Goal: Information Seeking & Learning: Find specific fact

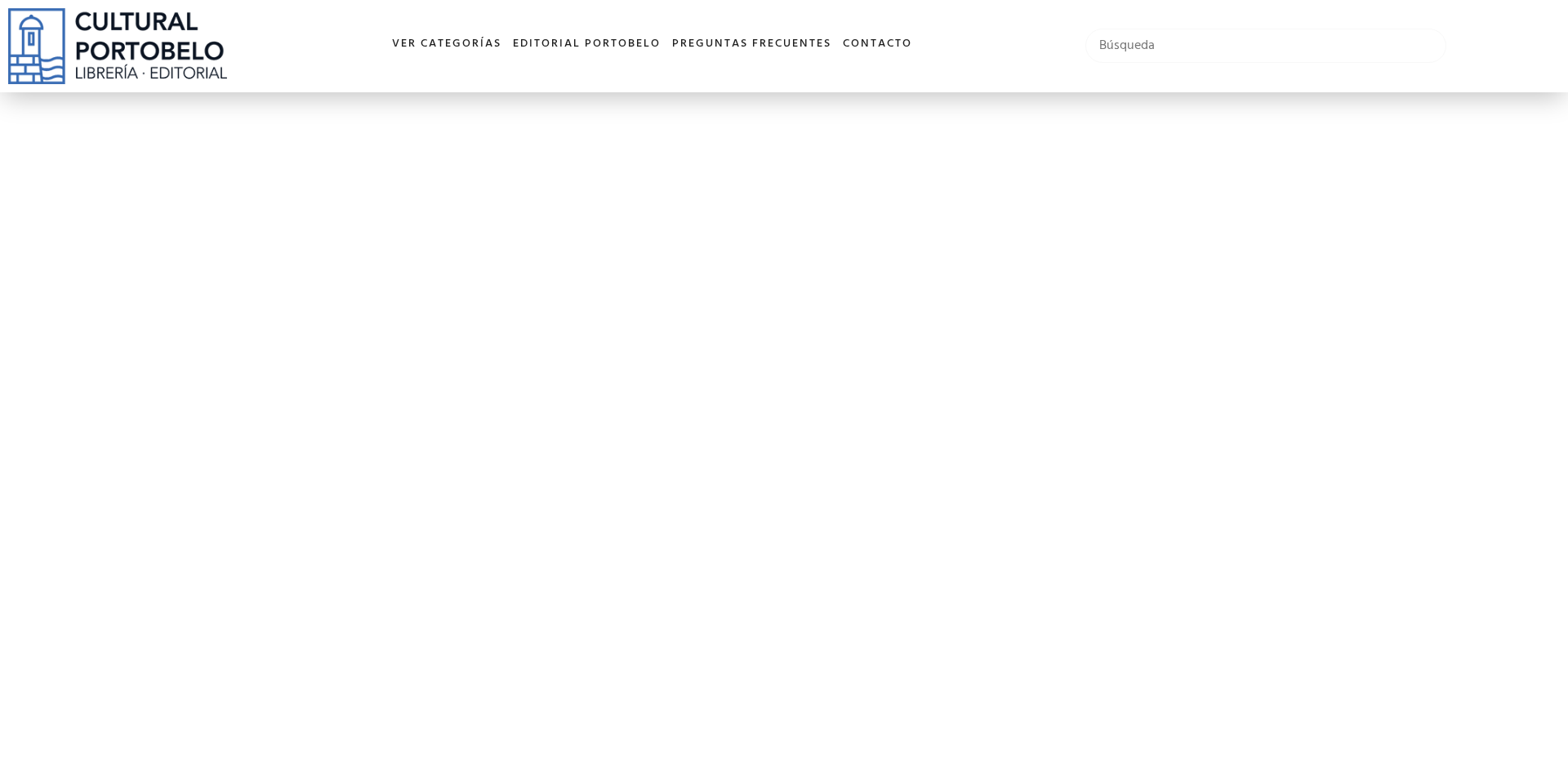
click at [1247, 41] on input "text" at bounding box center [1266, 46] width 361 height 35
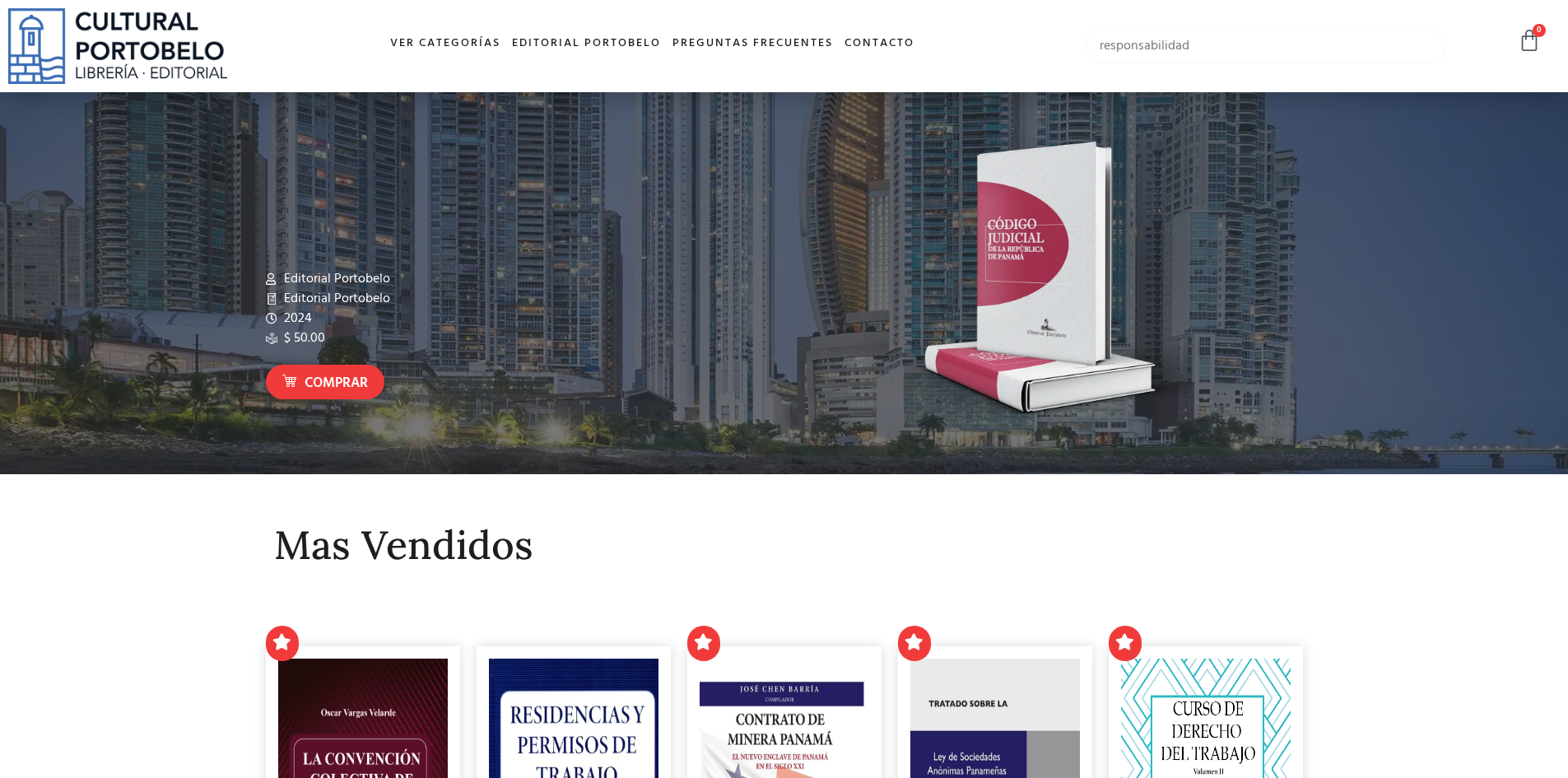
click at [1251, 39] on input "responsabilidad" at bounding box center [1266, 46] width 361 height 35
click at [1255, 48] on input "responsabilidad" at bounding box center [1266, 46] width 361 height 35
click at [1213, 46] on input "responsabilidad" at bounding box center [1266, 46] width 361 height 35
type input "responsabilidad"
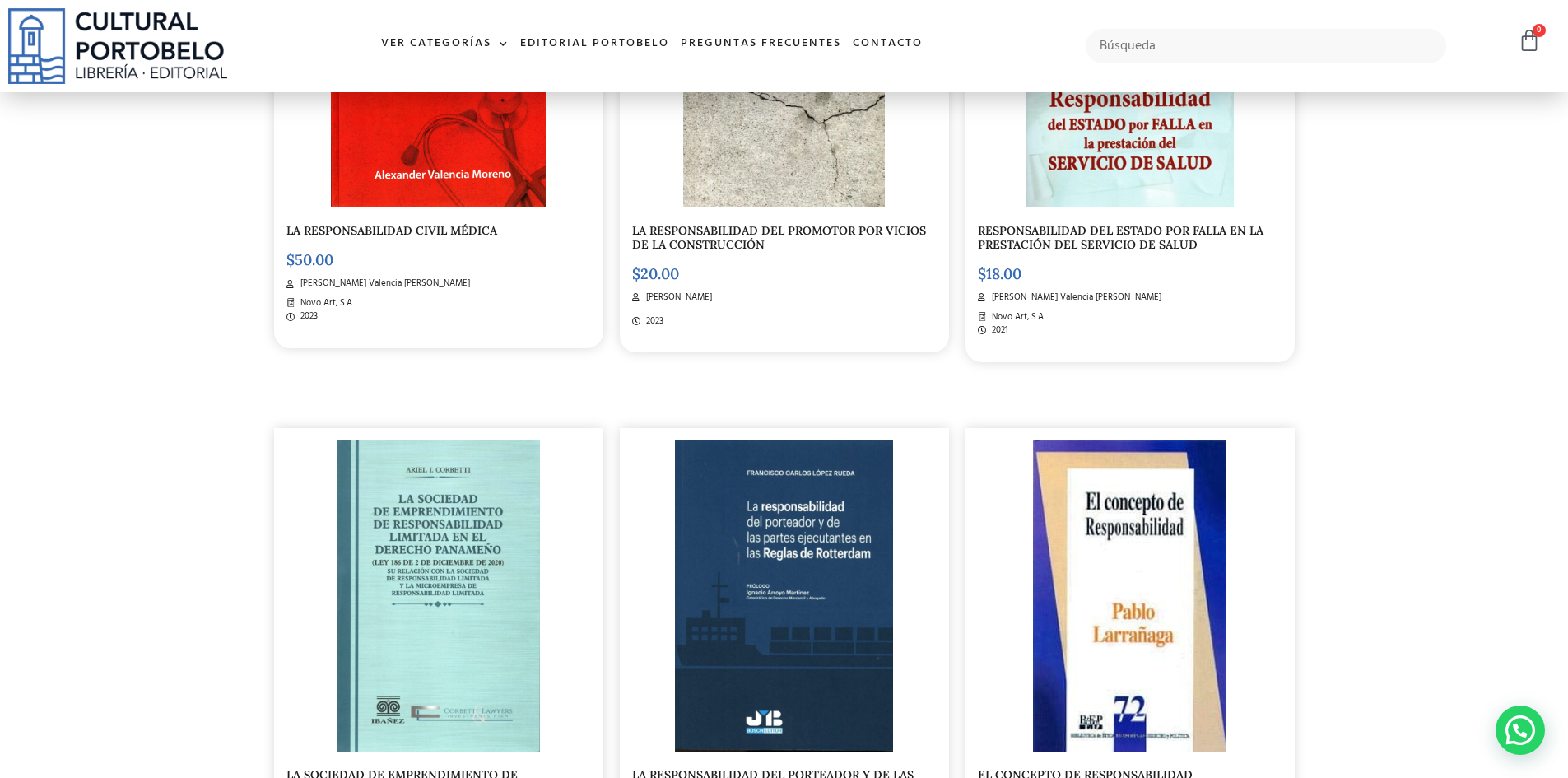
scroll to position [329, 0]
